Goal: Browse casually

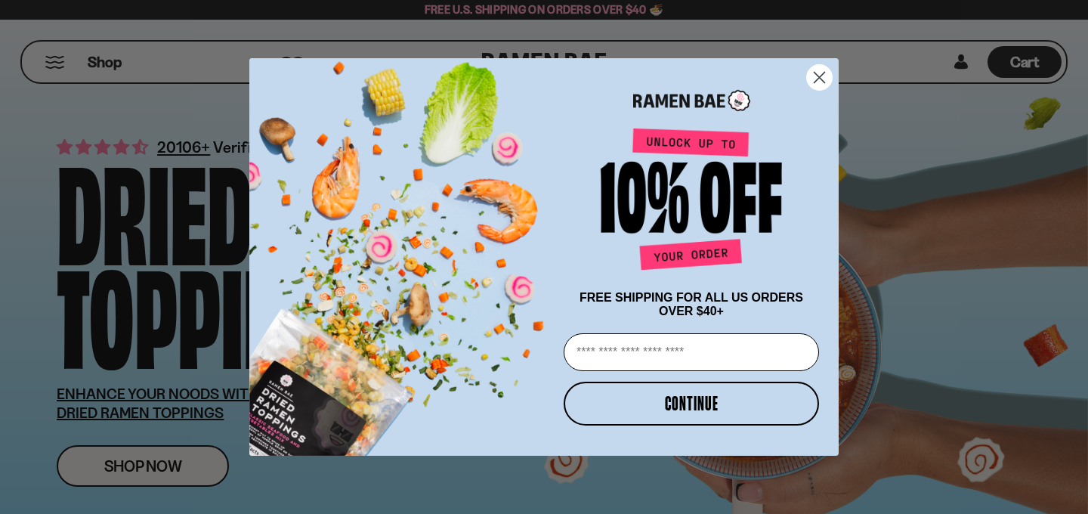
click at [817, 73] on circle "Close dialog" at bounding box center [819, 77] width 25 height 25
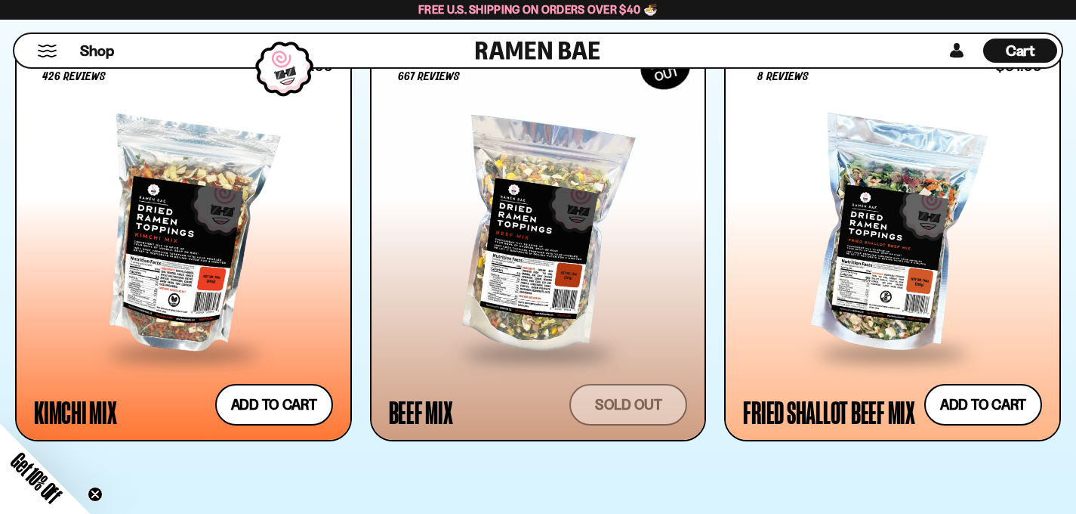
scroll to position [1320, 0]
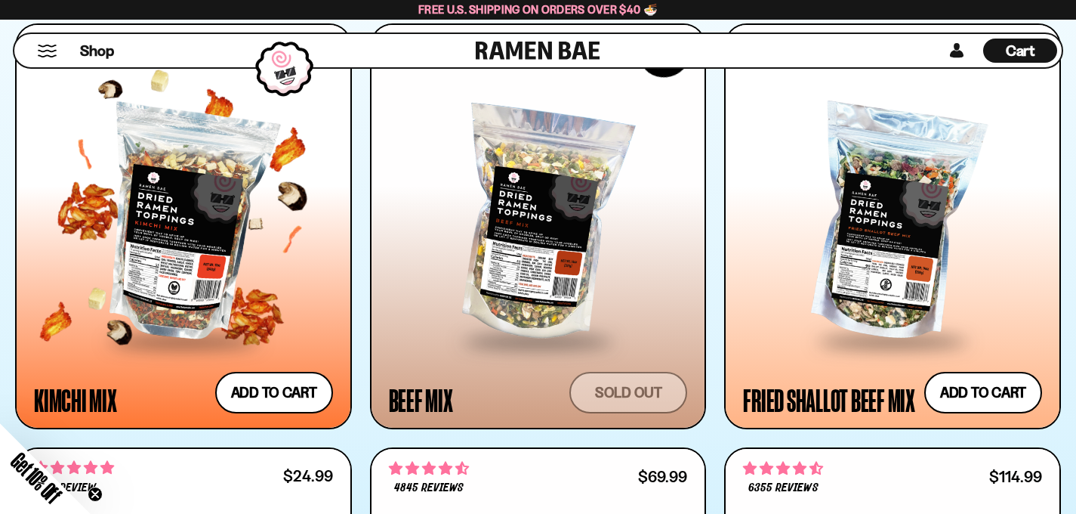
click at [224, 219] on div at bounding box center [183, 224] width 299 height 229
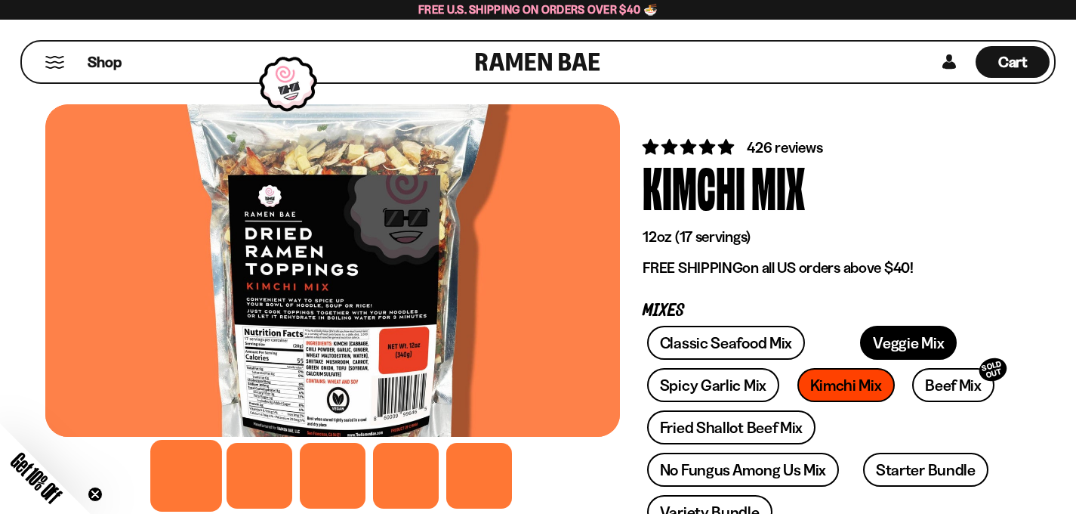
click at [860, 336] on link "Veggie Mix" at bounding box center [908, 343] width 97 height 34
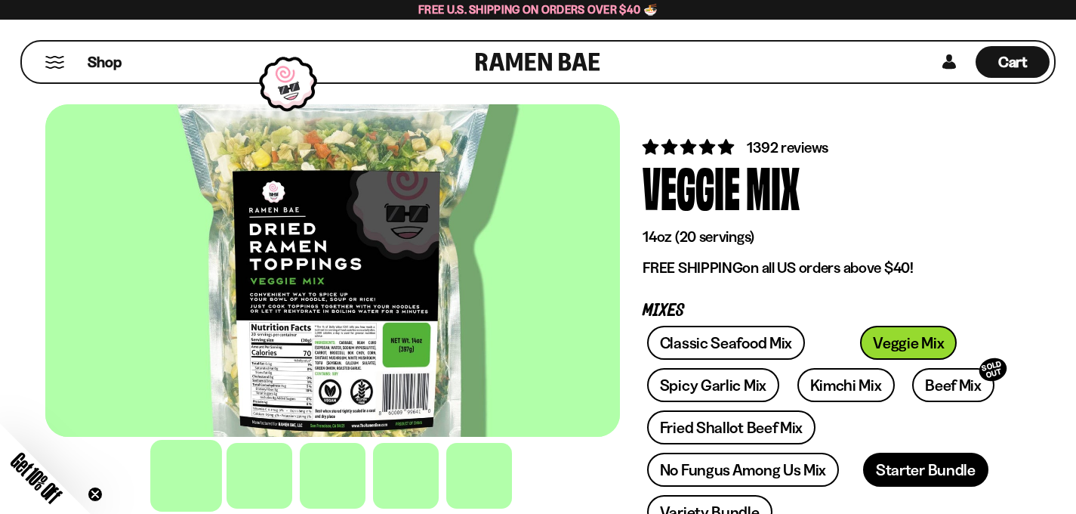
click at [863, 452] on link "Starter Bundle" at bounding box center [925, 469] width 125 height 34
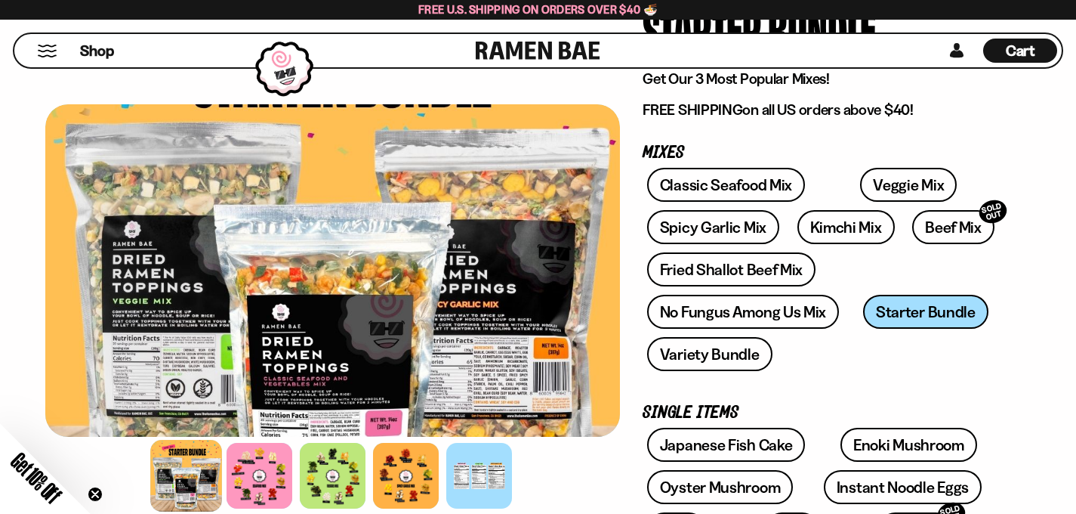
scroll to position [153, 0]
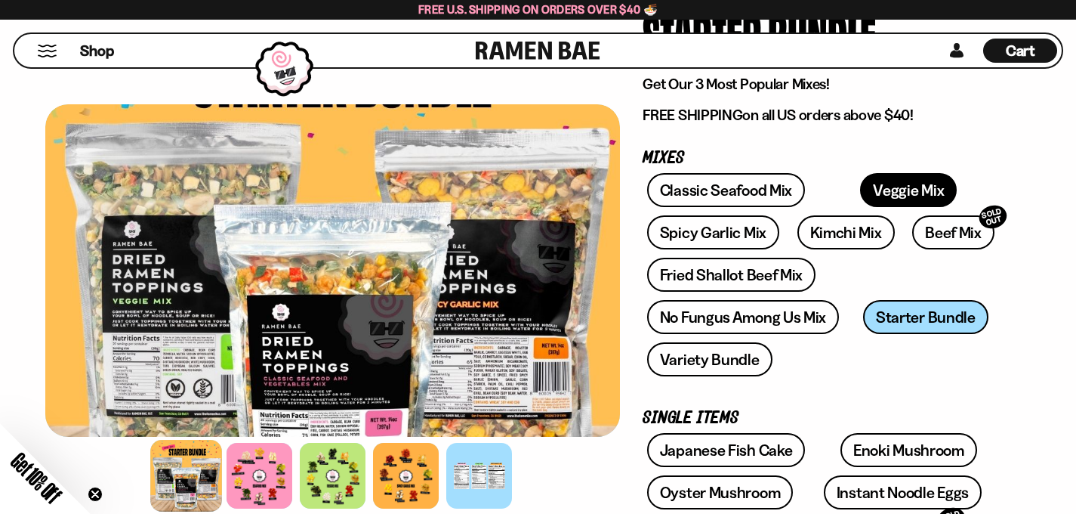
click at [860, 189] on link "Veggie Mix" at bounding box center [908, 190] width 97 height 34
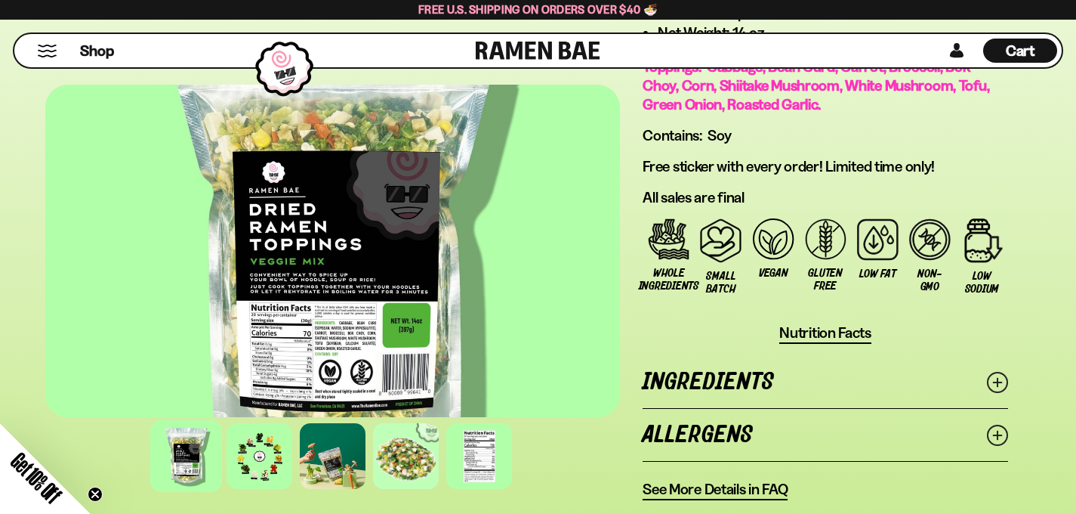
scroll to position [1256, 0]
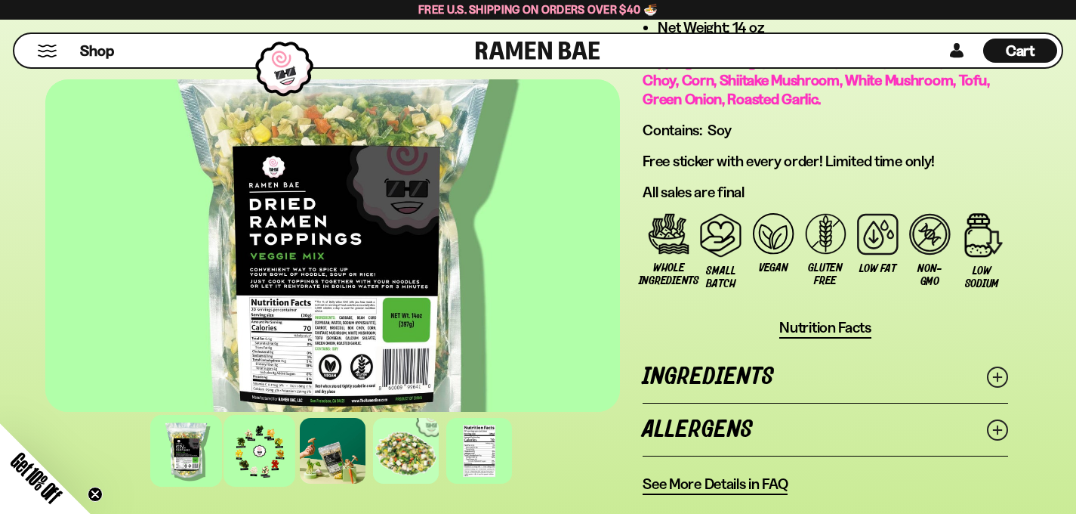
click at [224, 415] on div at bounding box center [260, 451] width 72 height 72
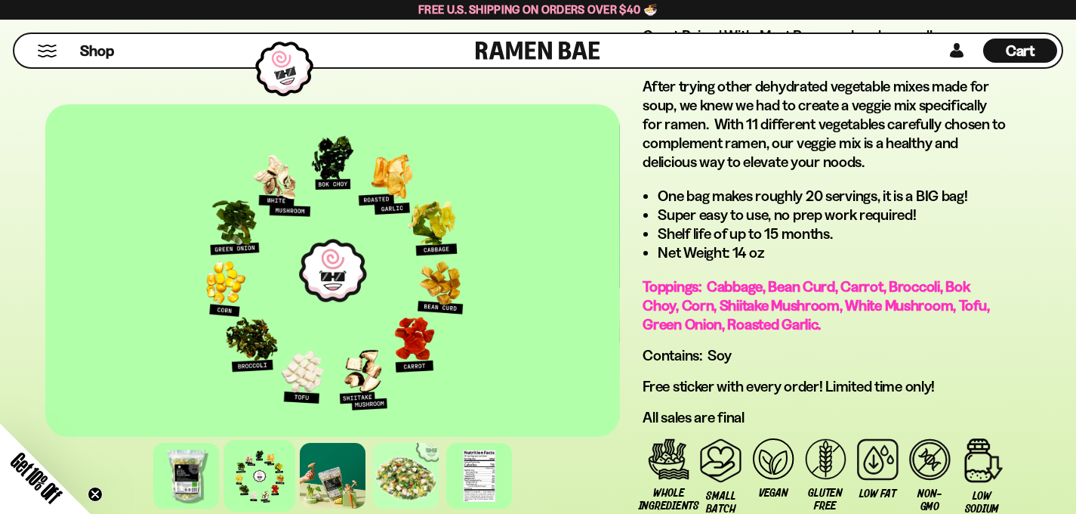
scroll to position [1010, 0]
